Goal: Find specific page/section: Find specific page/section

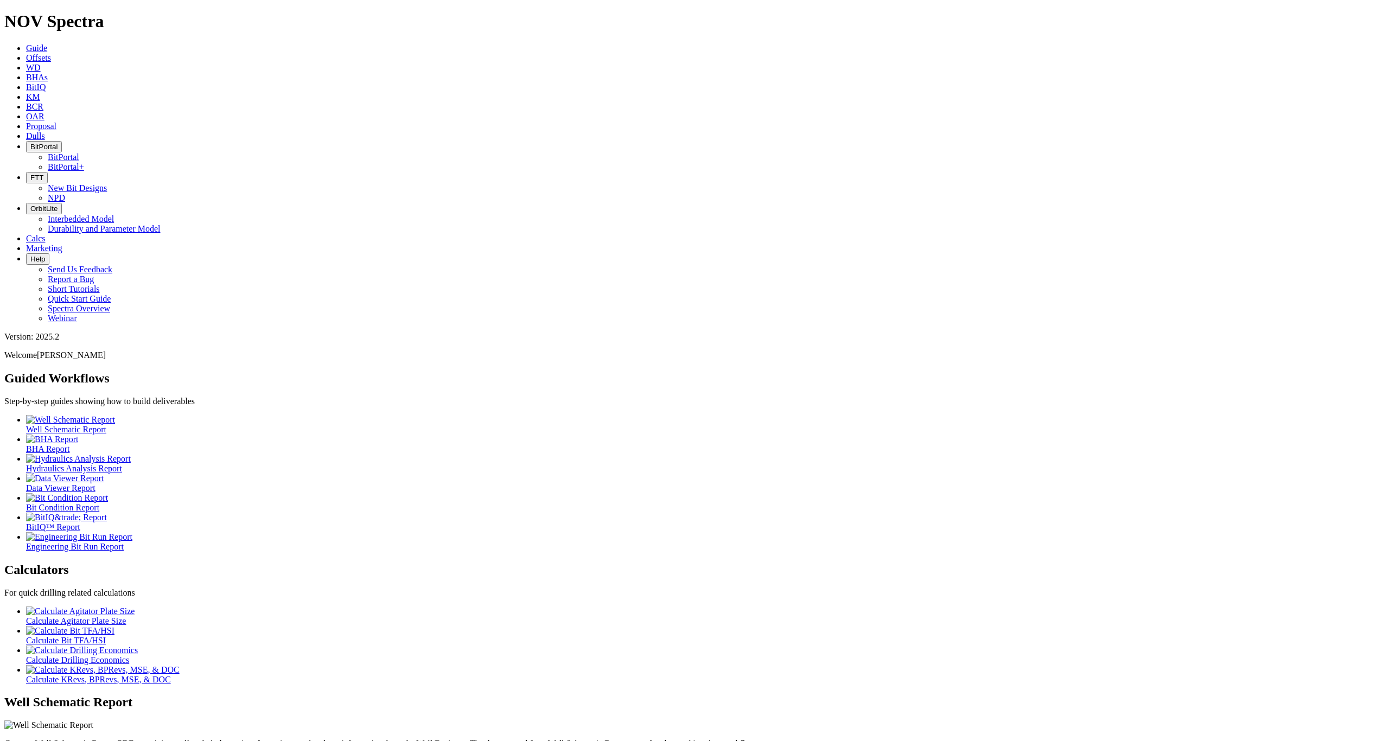
click at [58, 143] on span "BitPortal" at bounding box center [43, 147] width 27 height 8
click at [84, 162] on link "BitPortal+" at bounding box center [66, 166] width 36 height 9
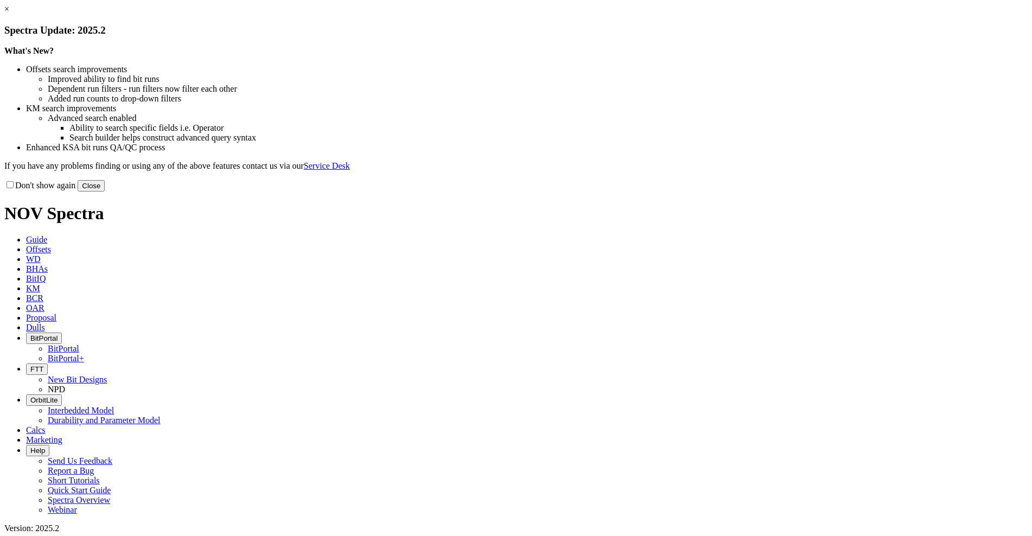
click at [105, 192] on button "Close" at bounding box center [91, 185] width 27 height 11
